Goal: Task Accomplishment & Management: Use online tool/utility

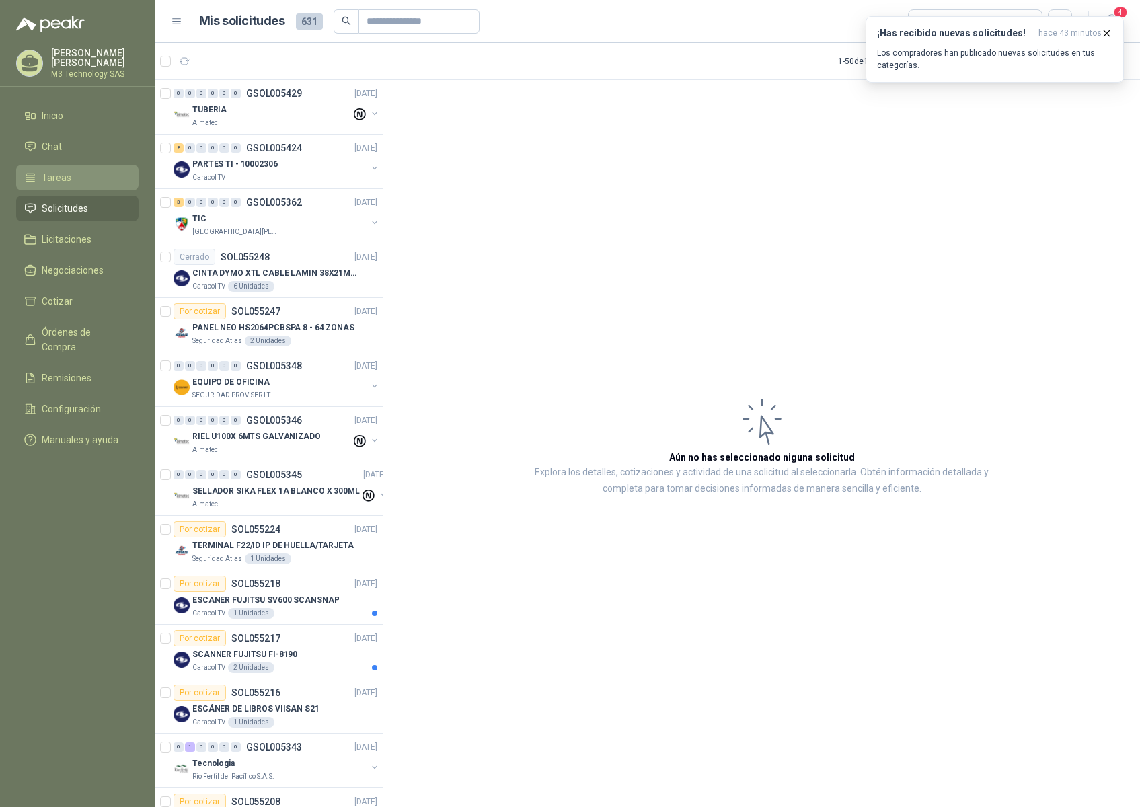
click at [58, 175] on span "Tareas" at bounding box center [57, 177] width 30 height 15
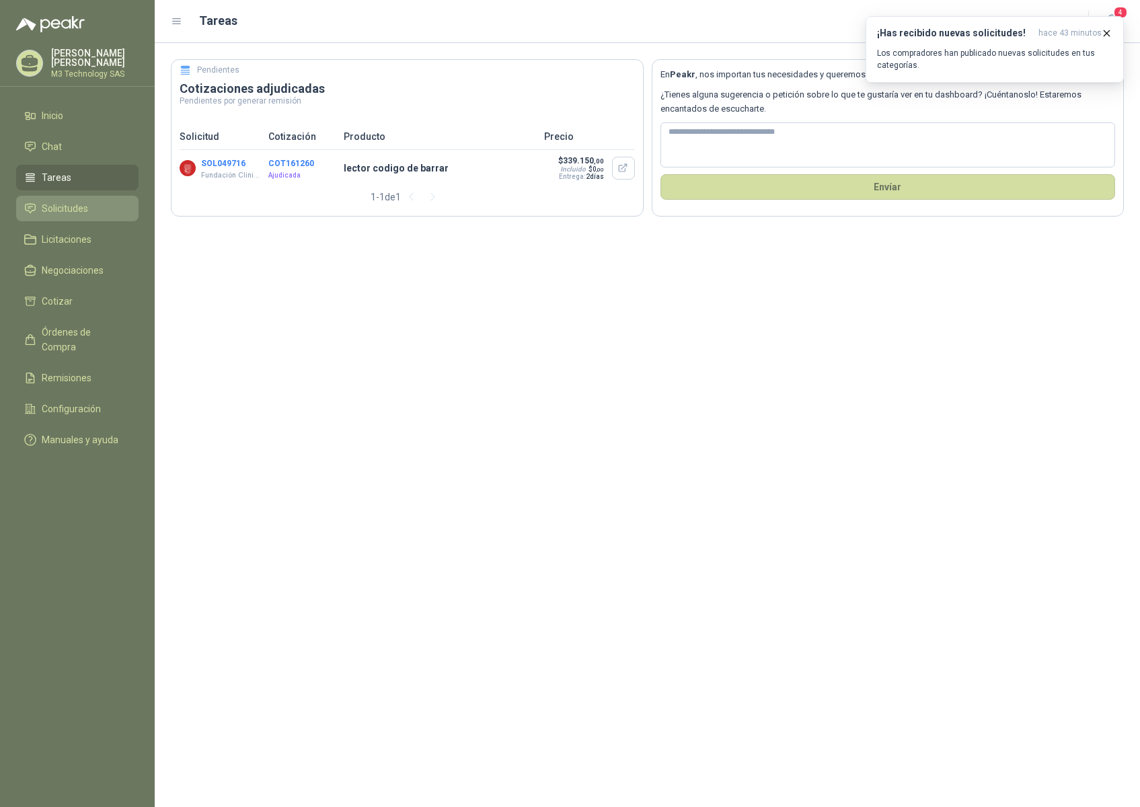
click at [64, 206] on span "Solicitudes" at bounding box center [65, 208] width 46 height 15
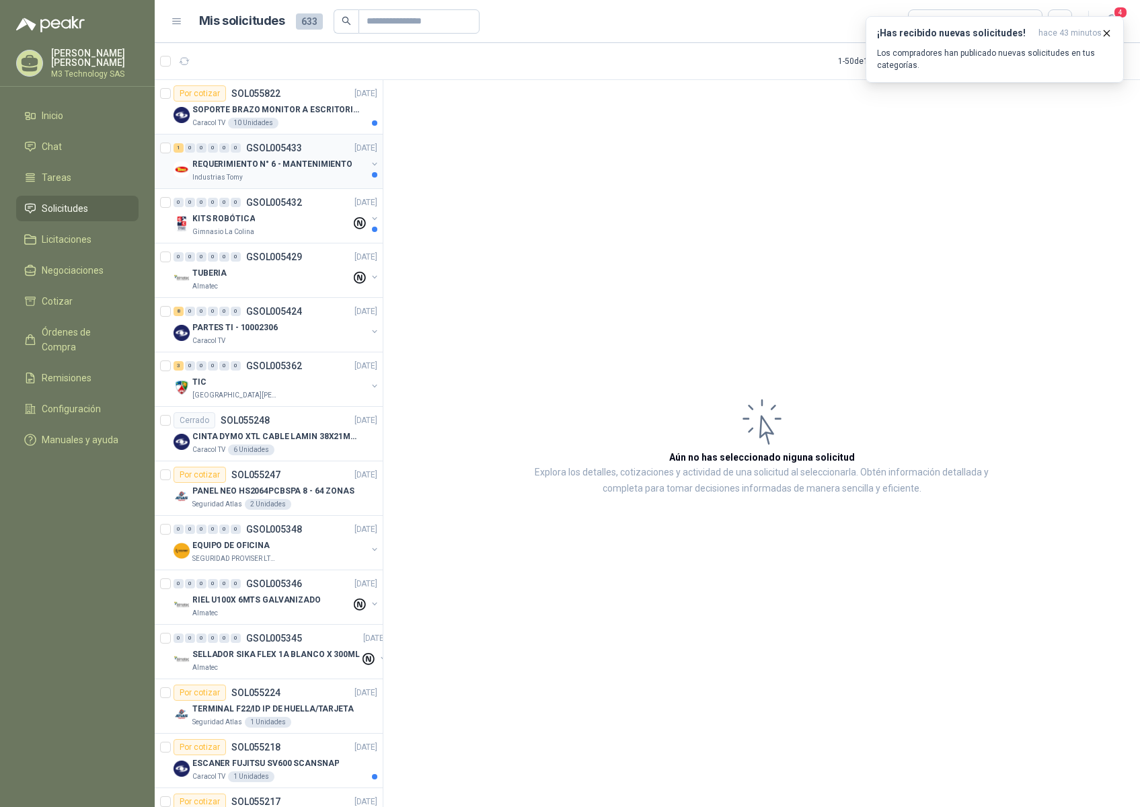
click at [319, 177] on div "Industrias Tomy" at bounding box center [279, 177] width 174 height 11
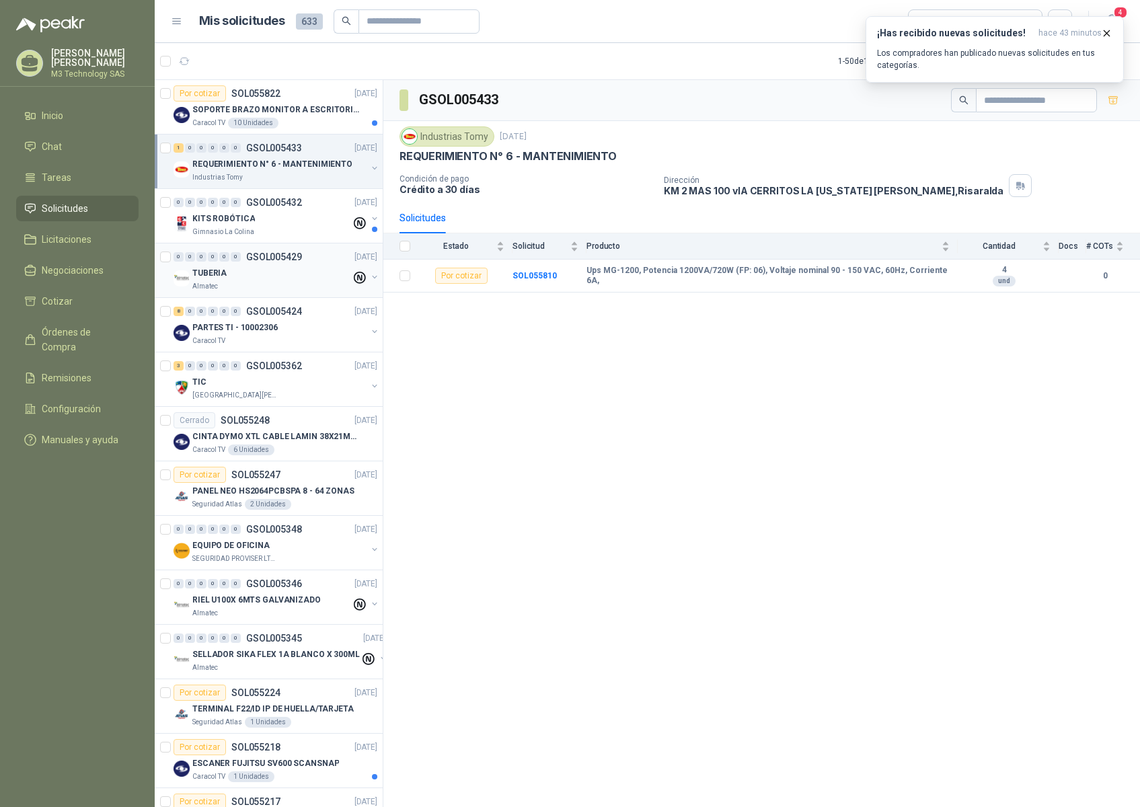
click at [303, 285] on div "Almatec" at bounding box center [271, 286] width 159 height 11
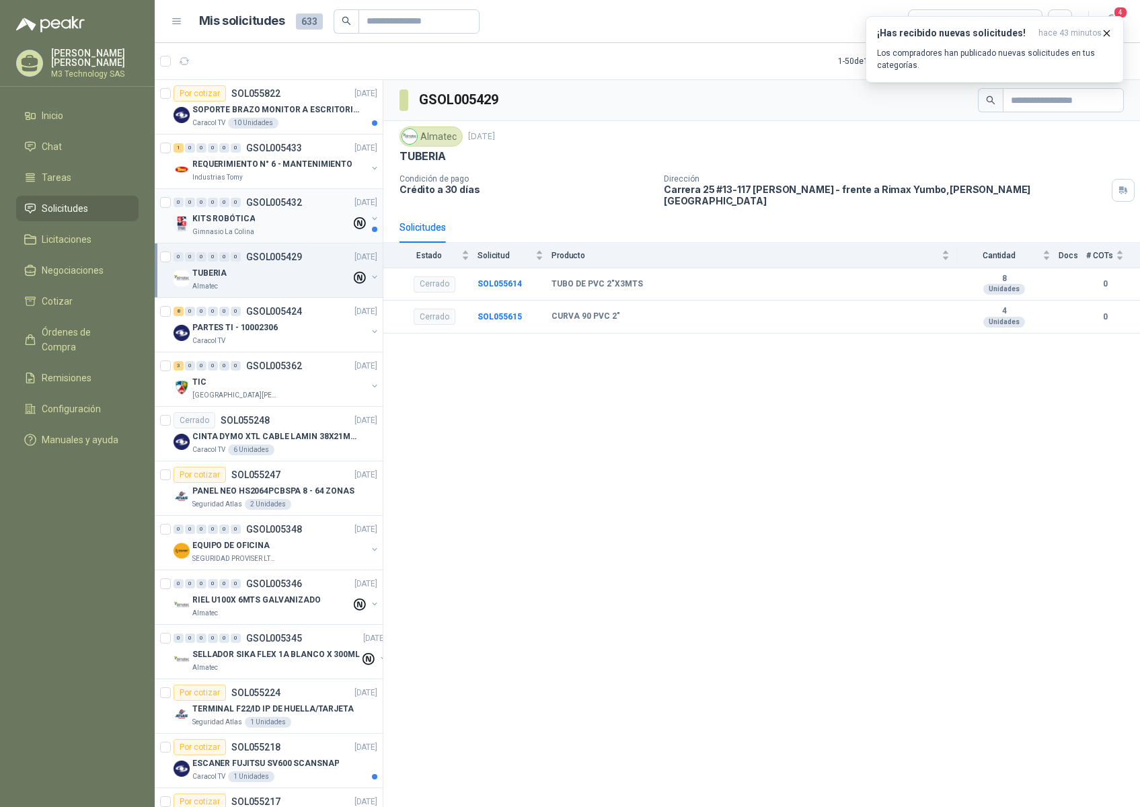
click at [298, 237] on div "Gimnasio La Colina" at bounding box center [271, 232] width 159 height 11
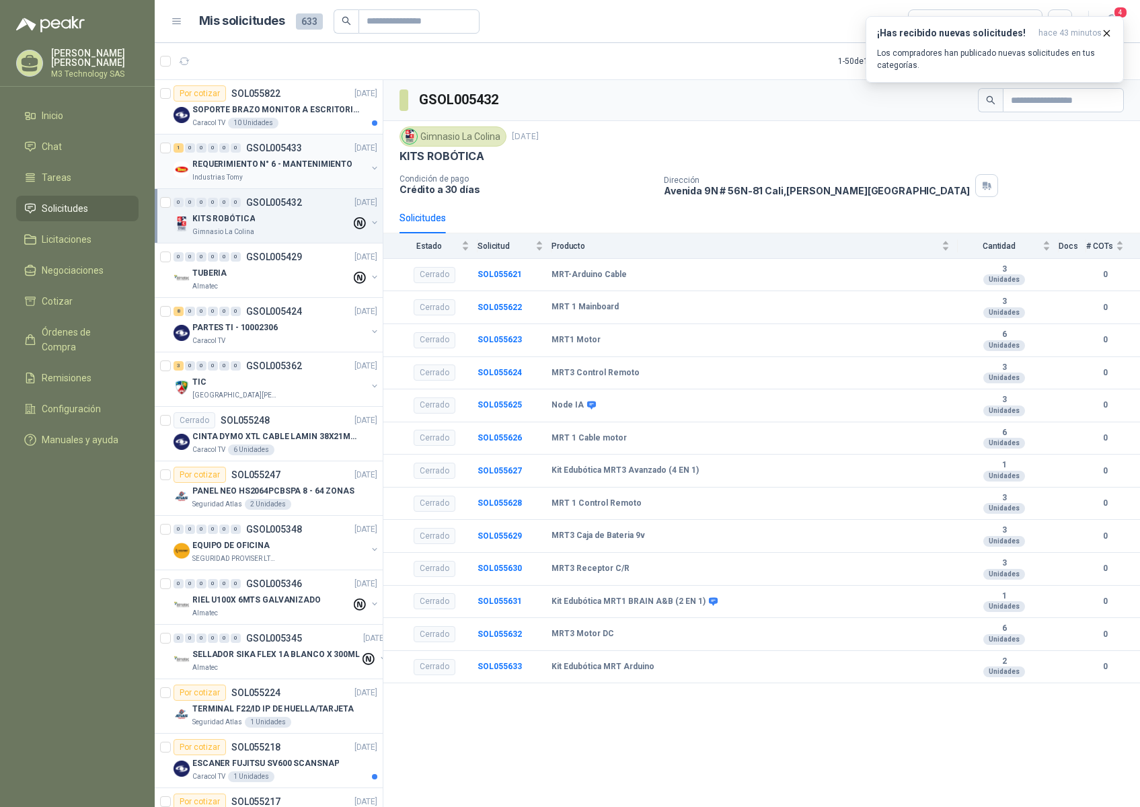
click at [323, 182] on div "Industrias Tomy" at bounding box center [279, 177] width 174 height 11
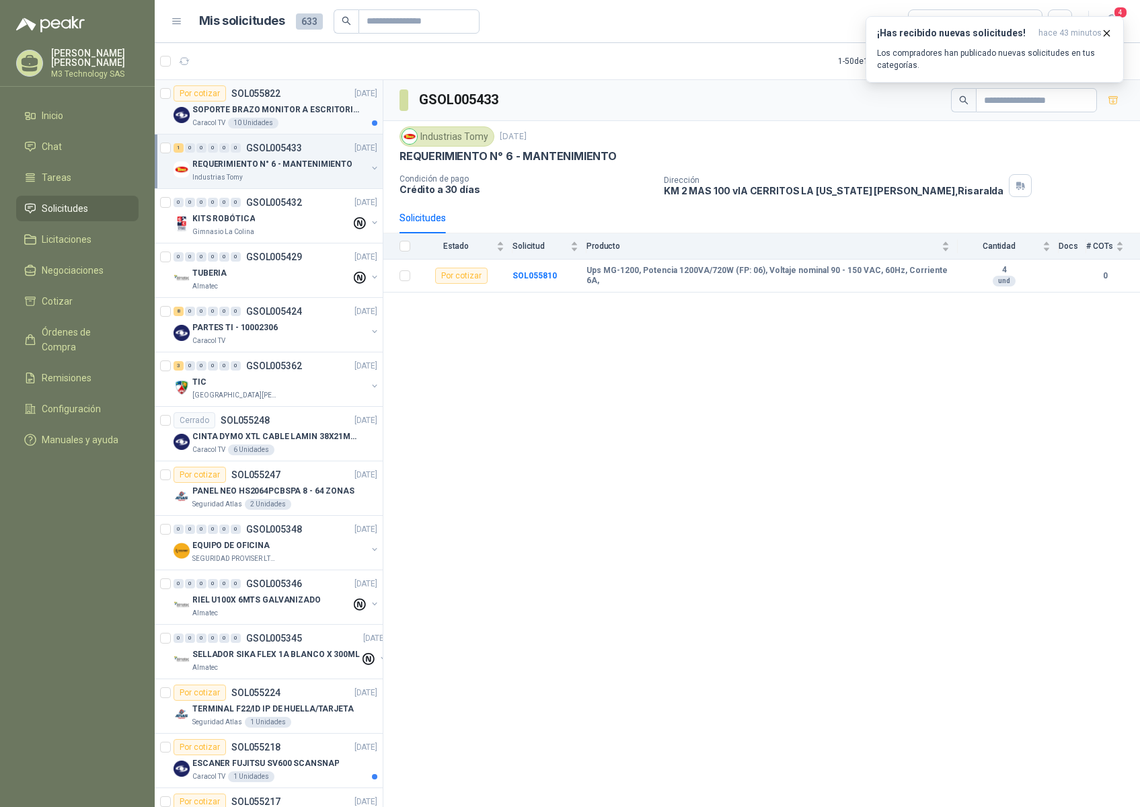
click at [323, 93] on div "Por cotizar SOL055822 [DATE]" at bounding box center [275, 93] width 204 height 16
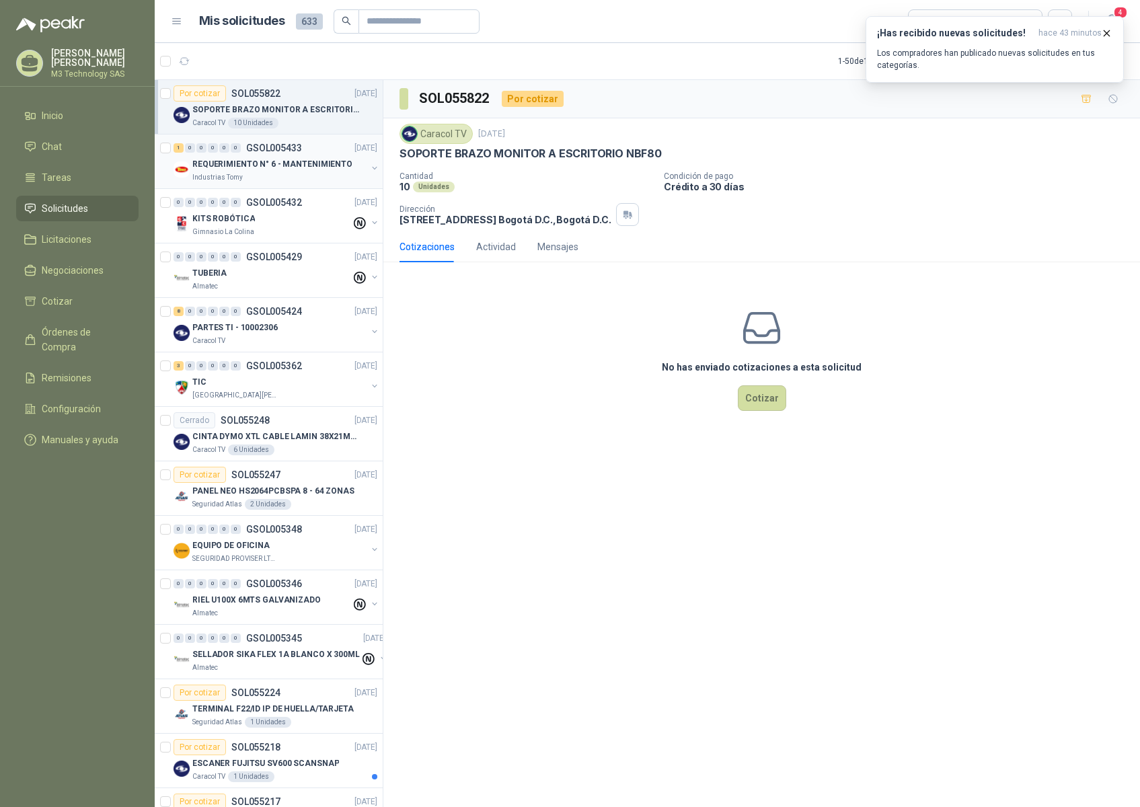
click at [317, 180] on div "Industrias Tomy" at bounding box center [279, 177] width 174 height 11
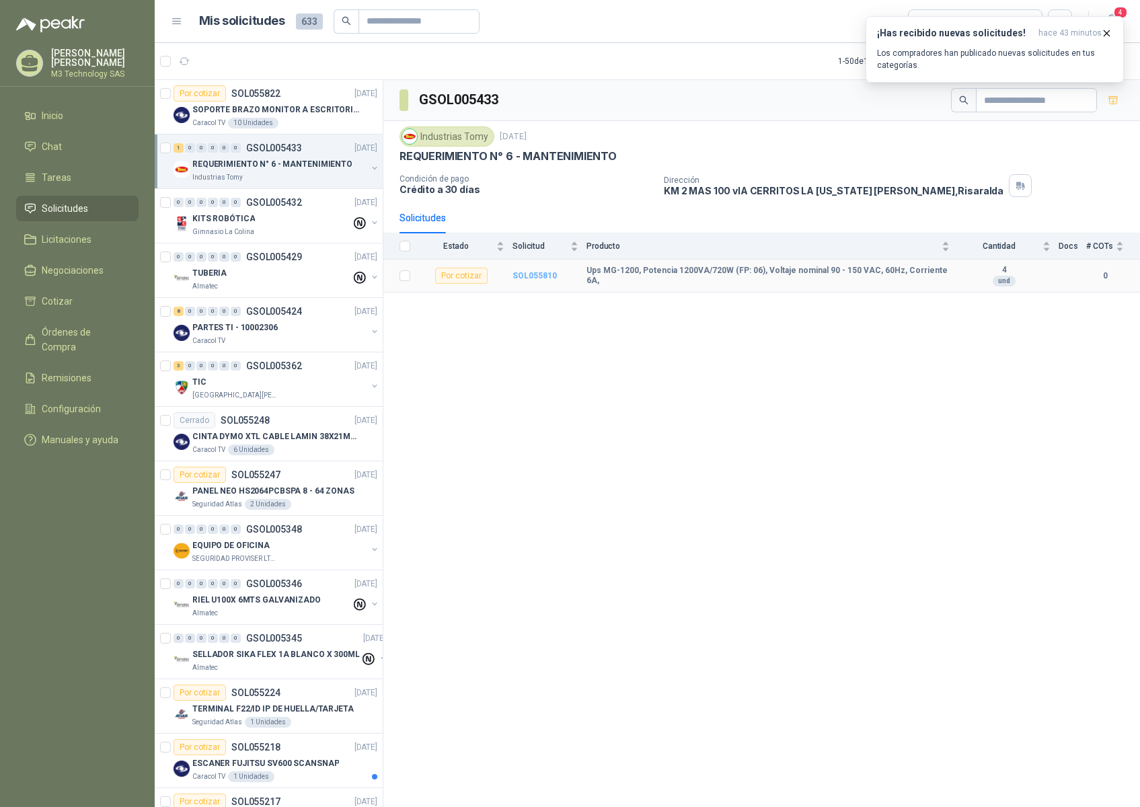
click at [531, 274] on b "SOL055810" at bounding box center [534, 275] width 44 height 9
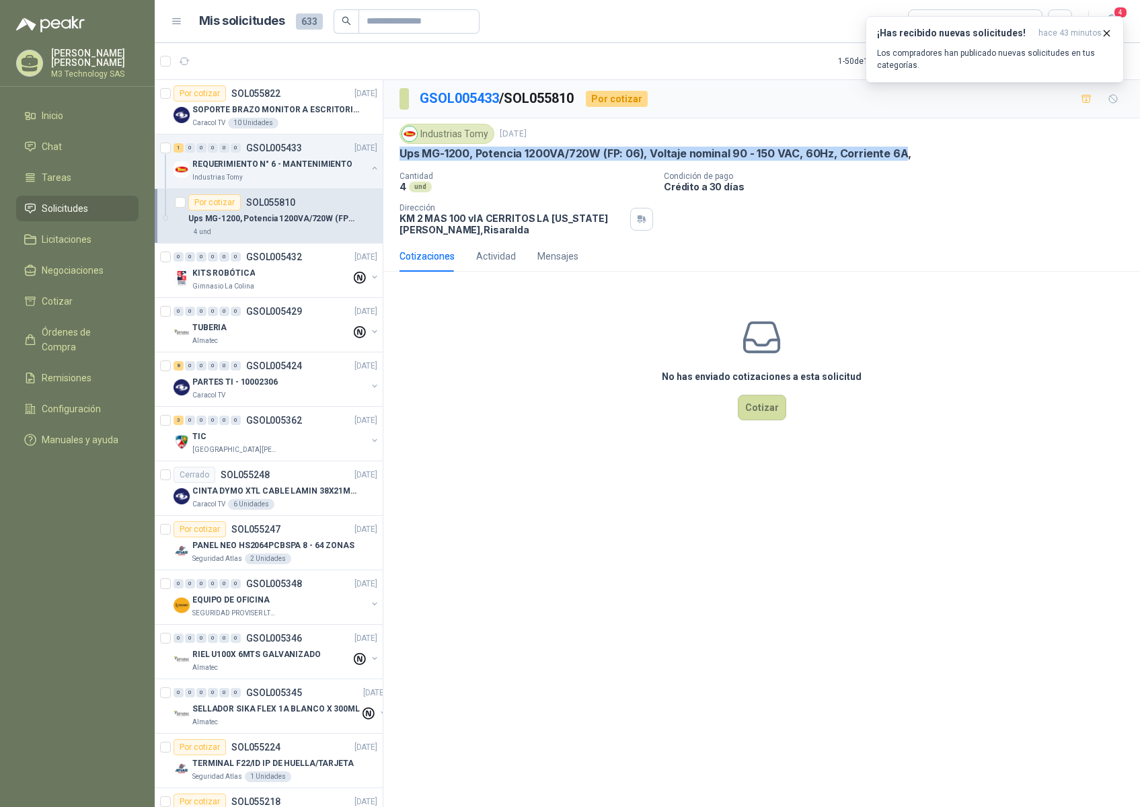
drag, startPoint x: 399, startPoint y: 156, endPoint x: 764, endPoint y: 159, distance: 365.1
click at [902, 157] on p "Ups MG-1200, Potencia 1200VA/720W (FP: 06), Voltaje nominal 90 - 150 VAC, 60Hz,…" at bounding box center [655, 154] width 512 height 14
copy p "Ups MG-1200, Potencia 1200VA/720W (FP: 06), Voltaje nominal 90 - 150 VAC, 60Hz,…"
click at [771, 411] on button "Cotizar" at bounding box center [762, 408] width 48 height 26
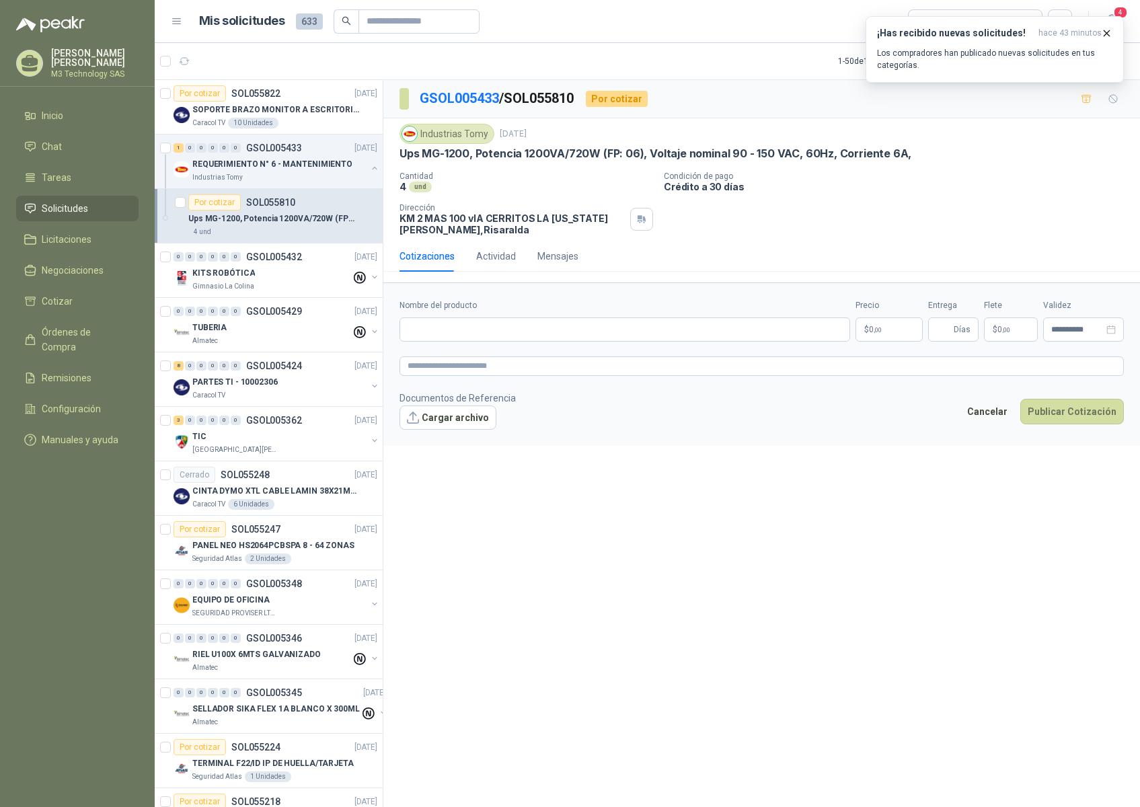
click at [661, 630] on div "**********" at bounding box center [761, 446] width 756 height 732
